Goal: Information Seeking & Learning: Learn about a topic

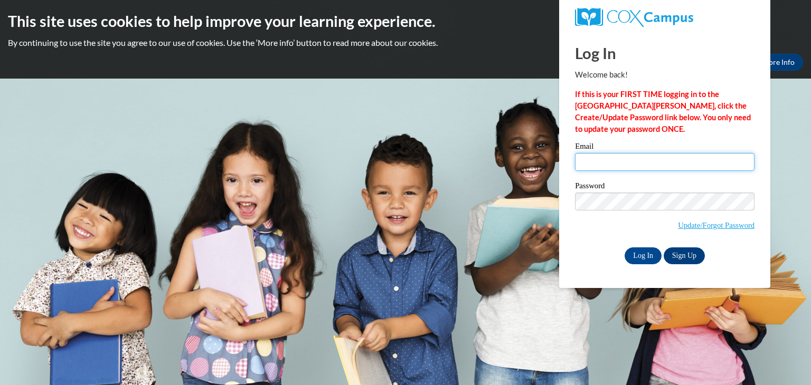
click at [673, 158] on input "Email" at bounding box center [664, 162] width 179 height 18
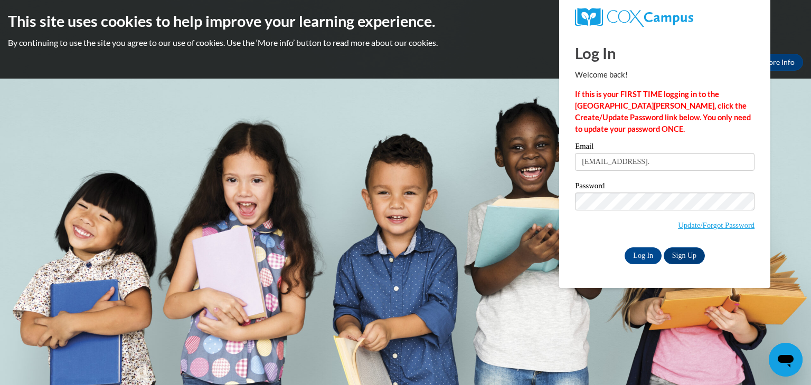
type input "schallerj@fonddulac.k12.wi.us"
click at [652, 254] on input "Log In" at bounding box center [642, 255] width 37 height 17
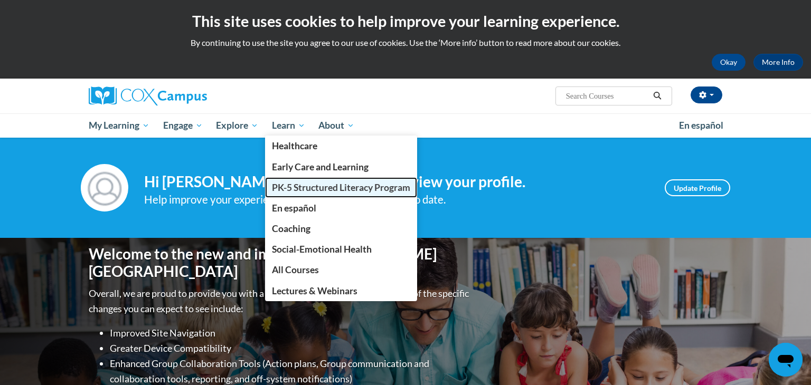
click at [310, 182] on span "PK-5 Structured Literacy Program" at bounding box center [341, 187] width 138 height 11
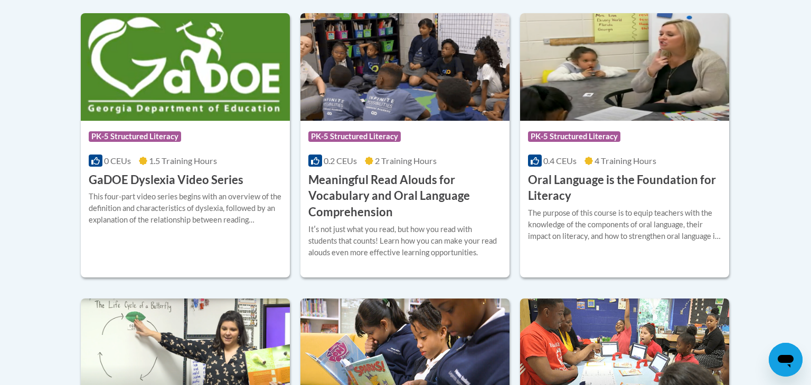
scroll to position [760, 0]
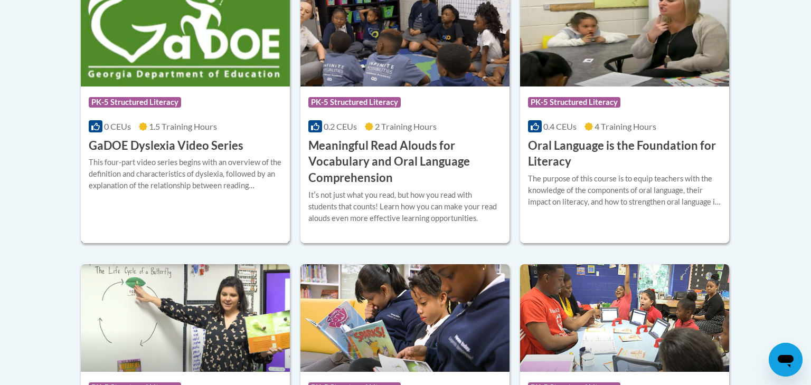
click at [128, 98] on span "PK-5 Structured Literacy" at bounding box center [135, 102] width 92 height 11
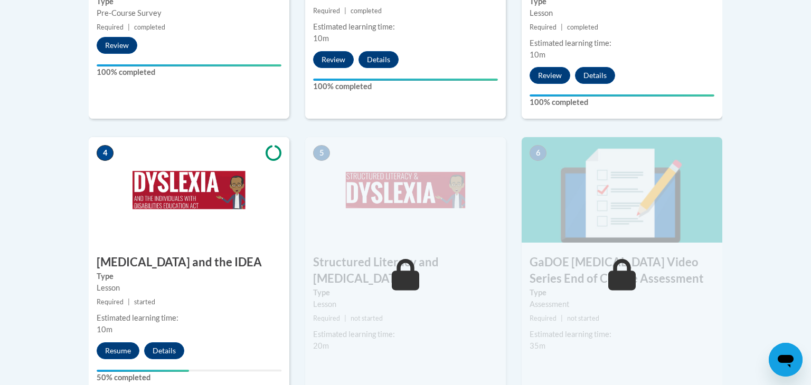
scroll to position [536, 0]
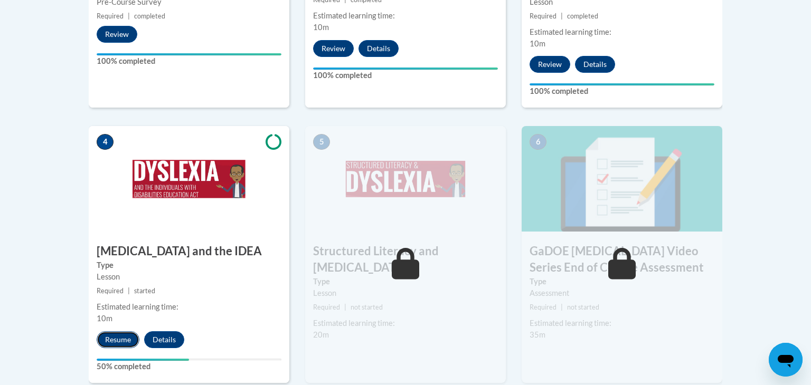
click at [102, 331] on button "Resume" at bounding box center [118, 339] width 43 height 17
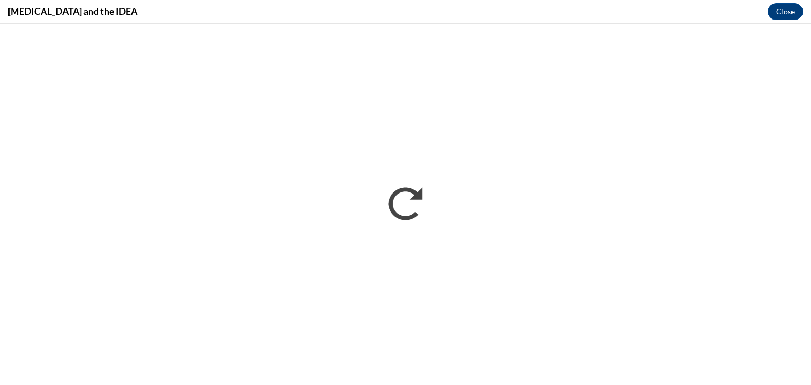
scroll to position [0, 0]
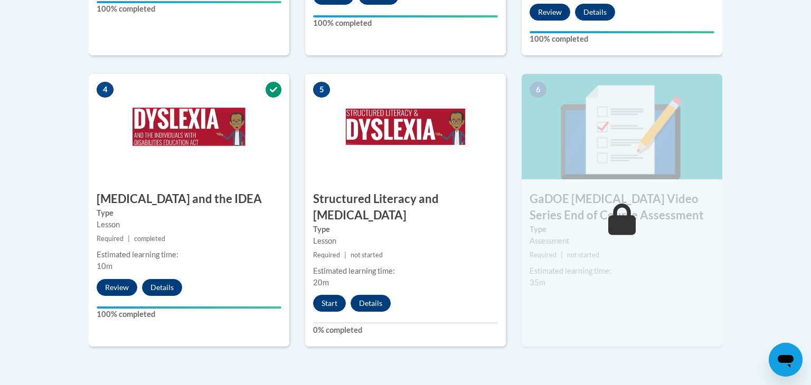
scroll to position [599, 0]
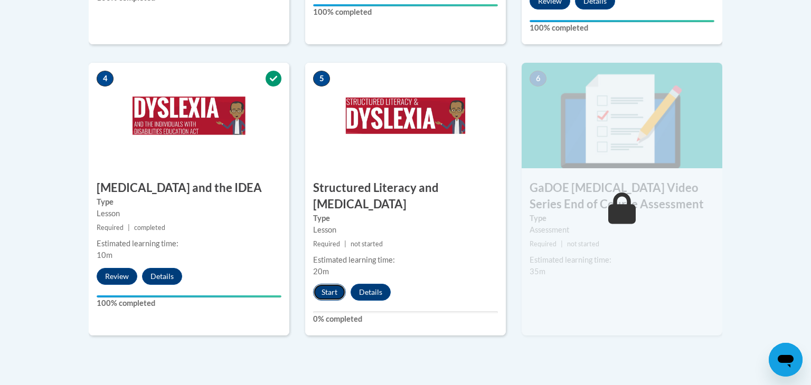
click at [332, 284] on button "Start" at bounding box center [329, 292] width 33 height 17
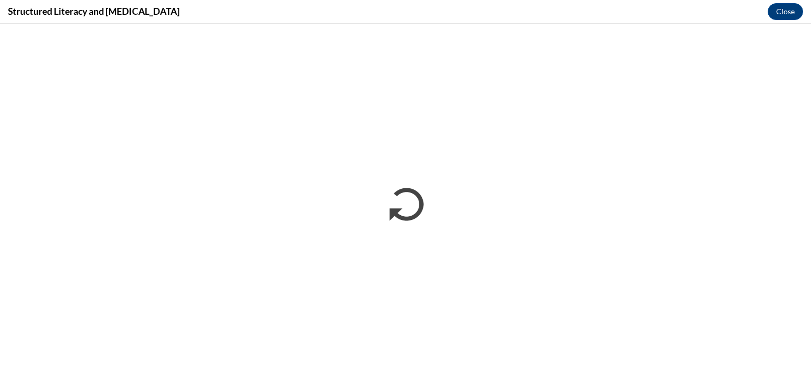
scroll to position [0, 0]
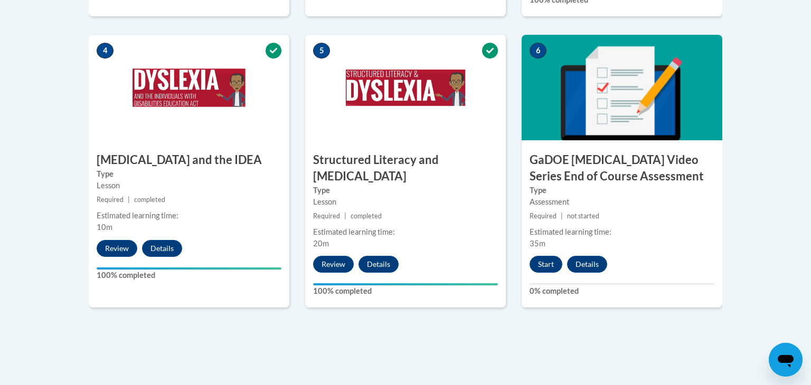
scroll to position [627, 0]
